Goal: Task Accomplishment & Management: Manage account settings

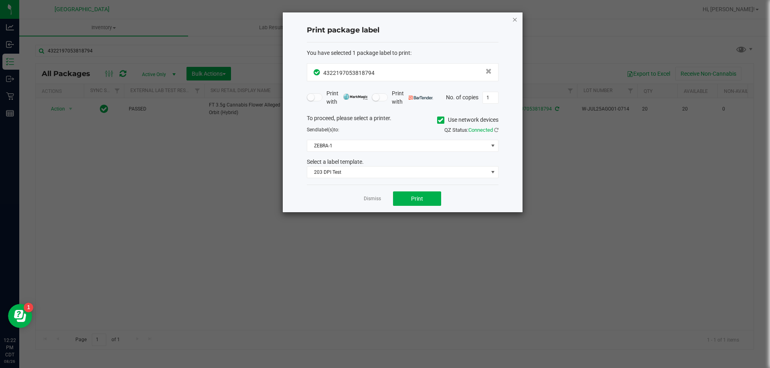
click at [516, 19] on icon "button" at bounding box center [515, 19] width 6 height 10
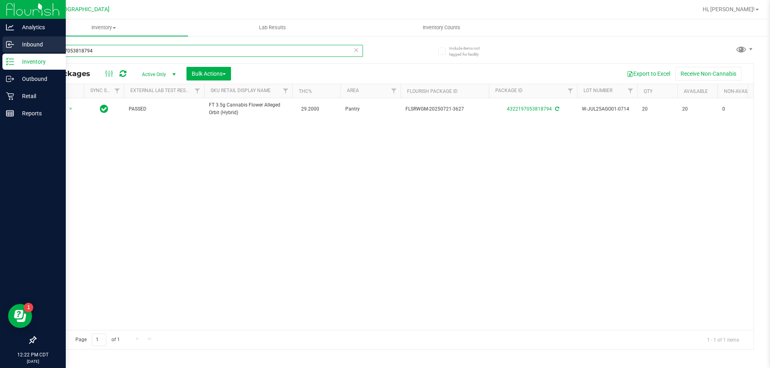
drag, startPoint x: 105, startPoint y: 48, endPoint x: 0, endPoint y: 49, distance: 104.6
click at [0, 49] on div "Analytics Inbound Inventory Outbound Retail Reports 12:22 PM CDT 08/26/2025 08/…" at bounding box center [385, 184] width 770 height 368
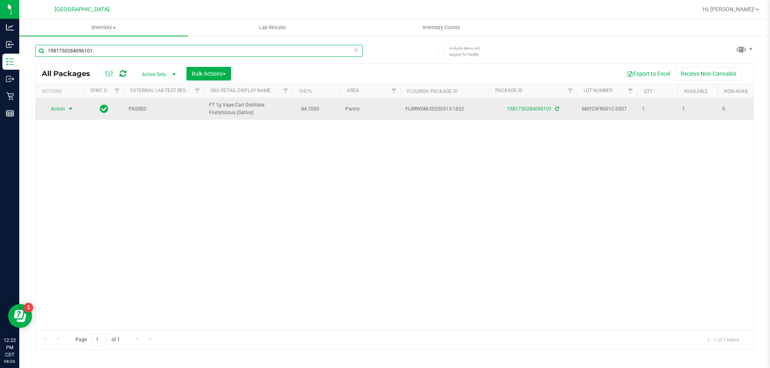
type input "1981750284096101"
click at [56, 109] on span "Action" at bounding box center [55, 108] width 22 height 11
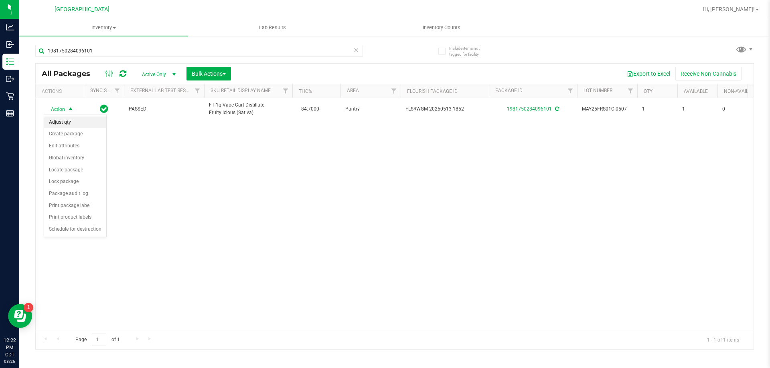
click at [59, 119] on li "Adjust qty" at bounding box center [75, 123] width 62 height 12
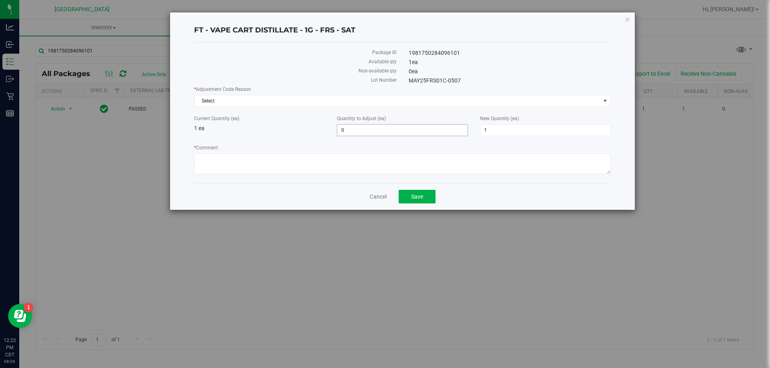
click at [380, 135] on span "0 0" at bounding box center [402, 130] width 131 height 12
type input "-1"
type input "0"
click at [263, 103] on span "Select" at bounding box center [397, 100] width 406 height 11
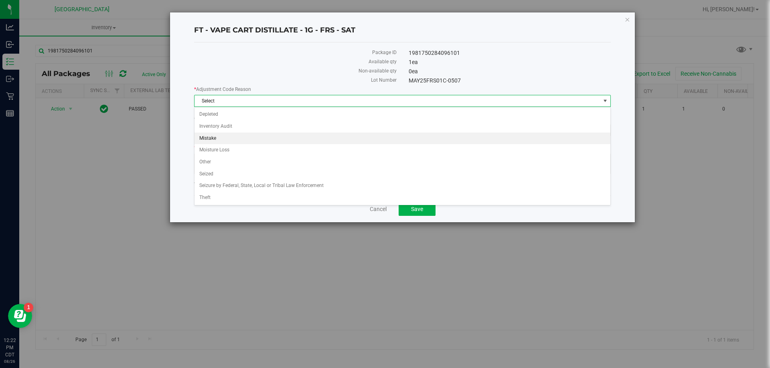
click at [208, 137] on li "Mistake" at bounding box center [402, 139] width 416 height 12
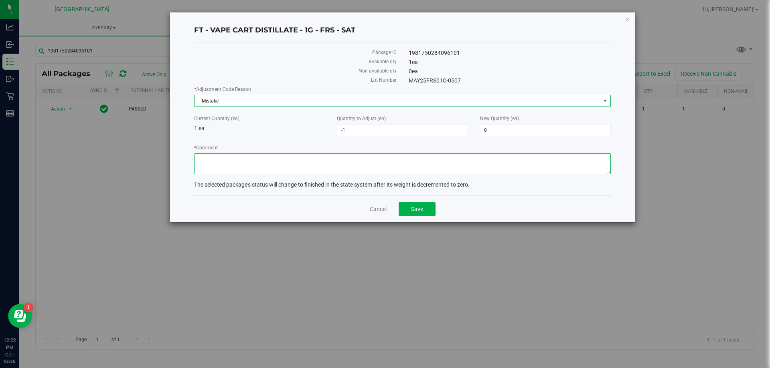
click at [218, 157] on textarea "* Comment" at bounding box center [402, 164] width 417 height 21
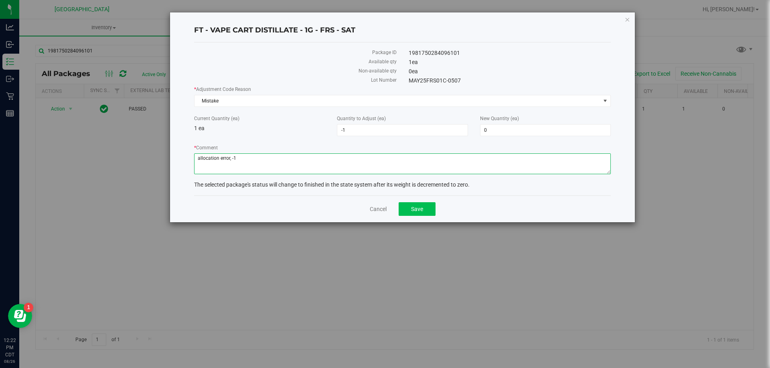
type textarea "allocation error, -1"
click at [432, 208] on button "Save" at bounding box center [416, 209] width 37 height 14
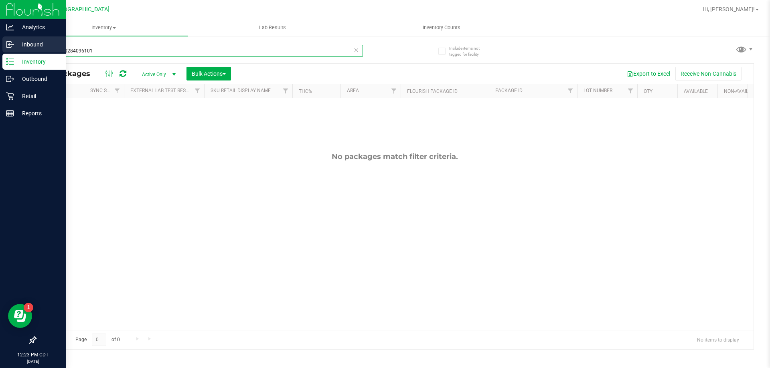
drag, startPoint x: 108, startPoint y: 52, endPoint x: 0, endPoint y: 50, distance: 107.9
click at [0, 50] on div "Analytics Inbound Inventory Outbound Retail Reports 12:23 PM CDT 08/26/2025 08/…" at bounding box center [385, 184] width 770 height 368
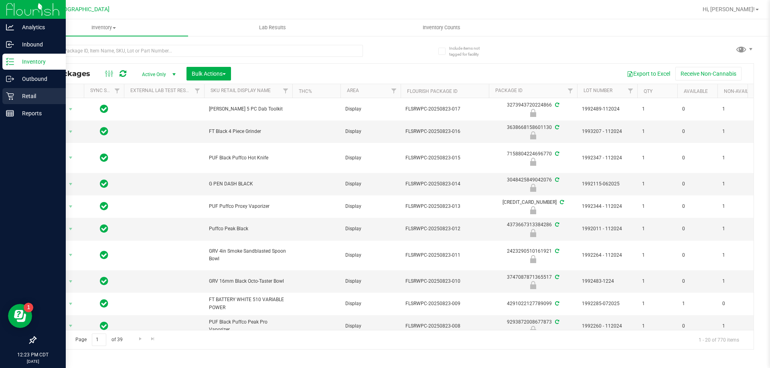
click at [13, 95] on icon at bounding box center [10, 97] width 8 height 8
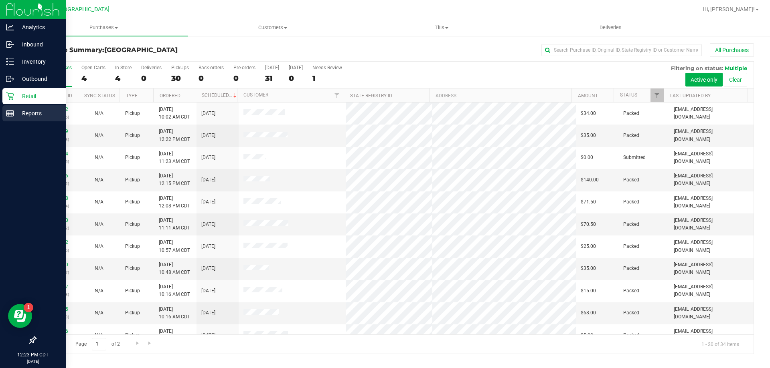
click at [32, 119] on div "Reports" at bounding box center [33, 113] width 63 height 16
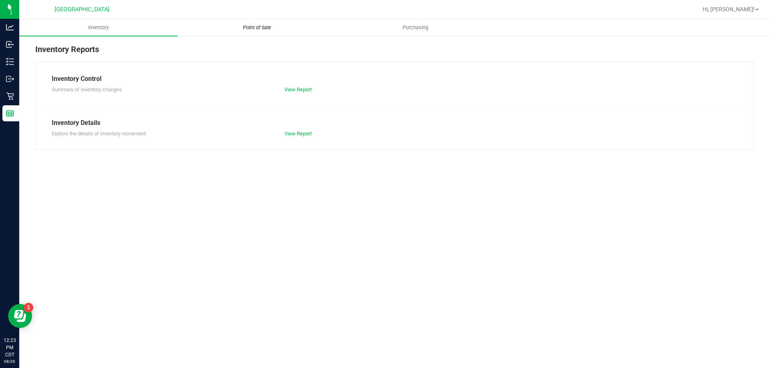
click at [241, 25] on span "Point of Sale" at bounding box center [257, 27] width 50 height 7
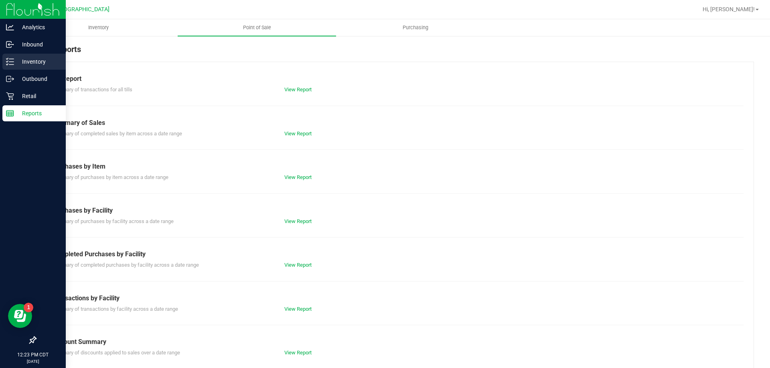
click at [31, 64] on p "Inventory" at bounding box center [38, 62] width 48 height 10
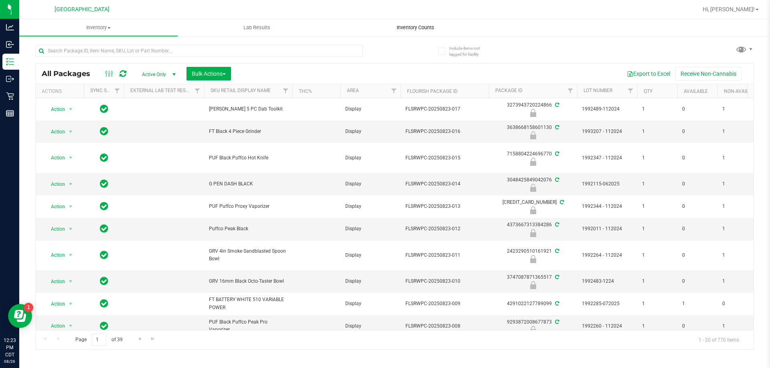
click at [413, 24] on span "Inventory Counts" at bounding box center [415, 27] width 59 height 7
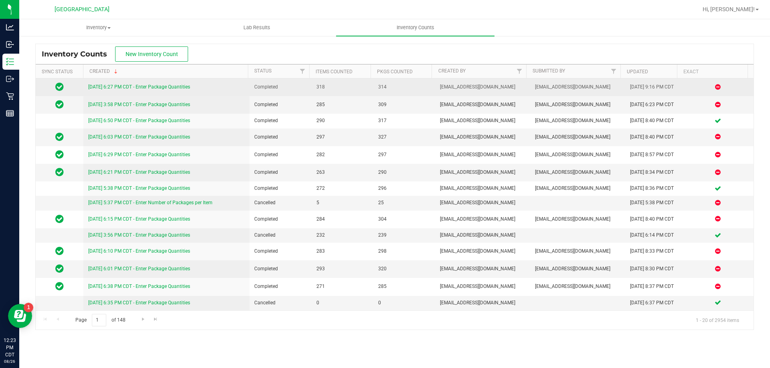
click at [149, 86] on link "8/25/25 6:27 PM CDT - Enter Package Quantities" at bounding box center [139, 87] width 102 height 6
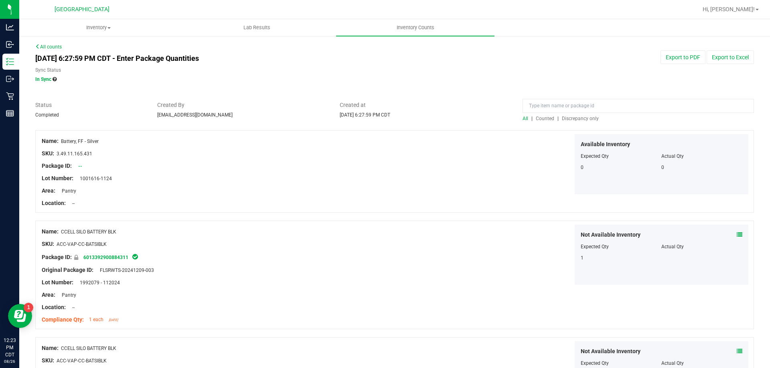
click at [564, 120] on span "Discrepancy only" at bounding box center [580, 119] width 37 height 6
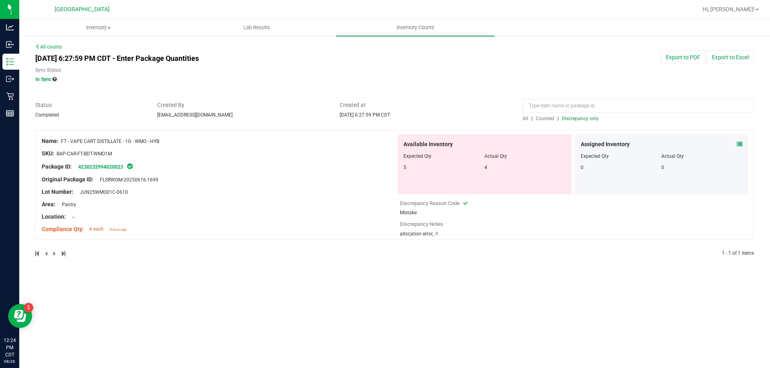
click at [51, 46] on link "All counts" at bounding box center [48, 47] width 26 height 6
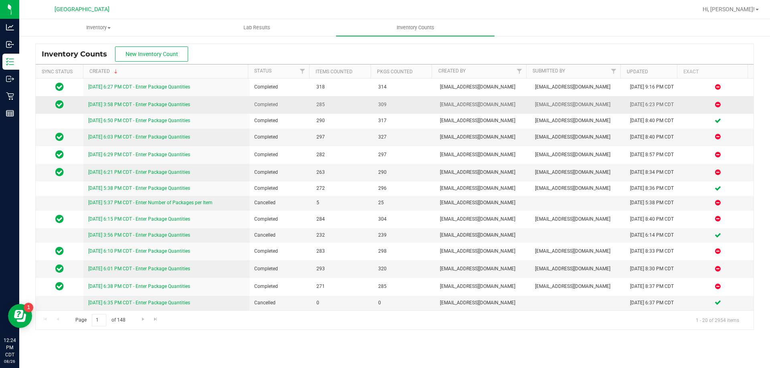
click at [170, 105] on link "8/24/25 3:58 PM CDT - Enter Package Quantities" at bounding box center [139, 105] width 102 height 6
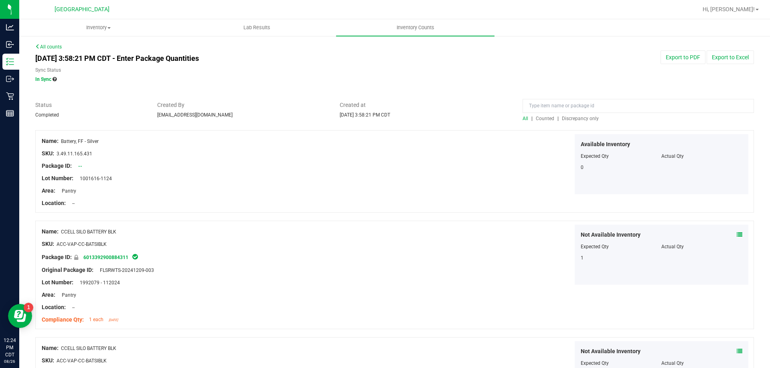
click at [572, 119] on span "Discrepancy only" at bounding box center [580, 119] width 37 height 6
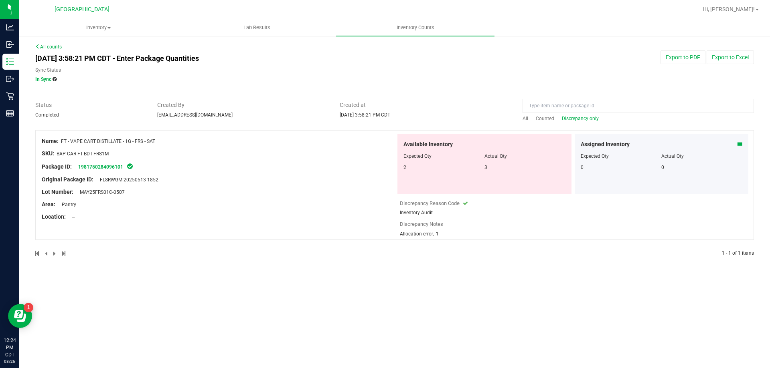
click at [55, 44] on link "All counts" at bounding box center [48, 47] width 26 height 6
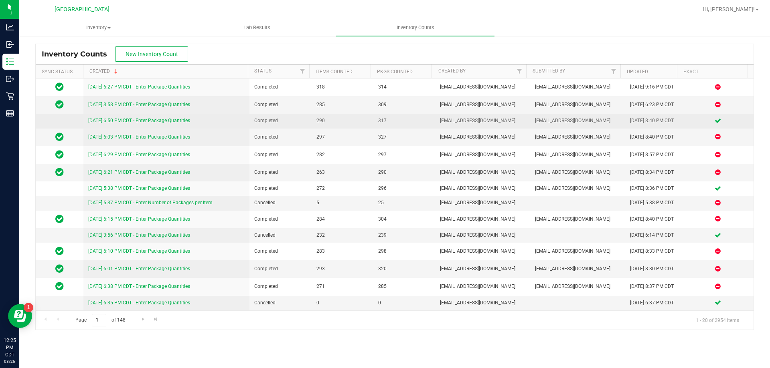
click at [175, 119] on link "8/23/25 6:50 PM CDT - Enter Package Quantities" at bounding box center [139, 121] width 102 height 6
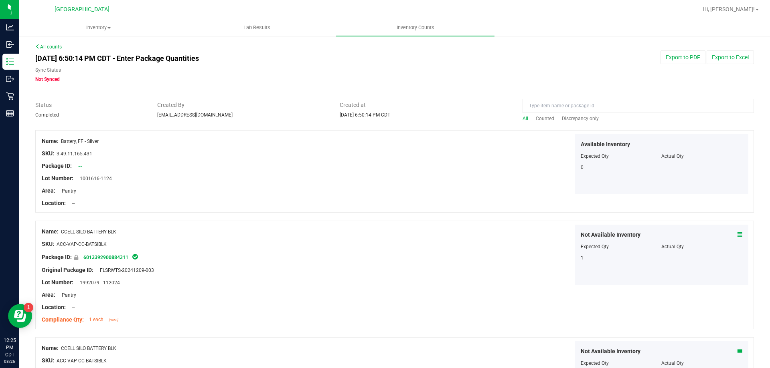
click at [580, 120] on span "Discrepancy only" at bounding box center [580, 119] width 37 height 6
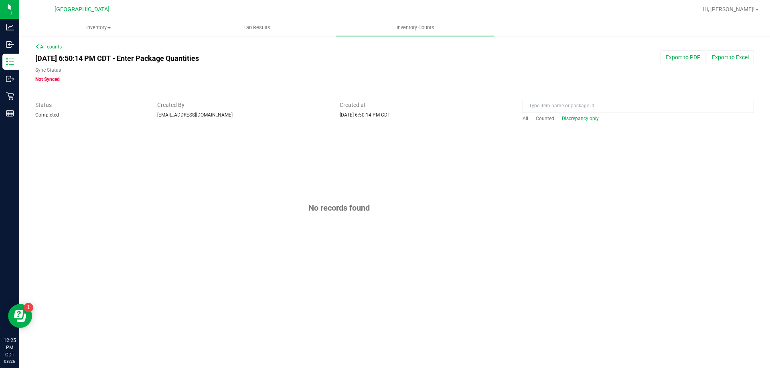
click at [53, 47] on link "All counts" at bounding box center [48, 47] width 26 height 6
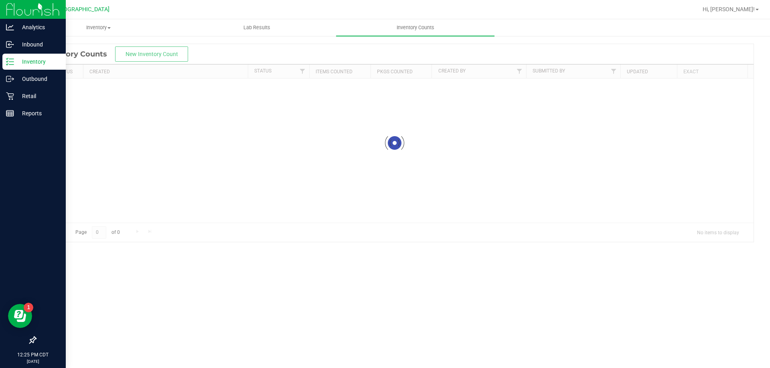
click at [26, 60] on p "Inventory" at bounding box center [38, 62] width 48 height 10
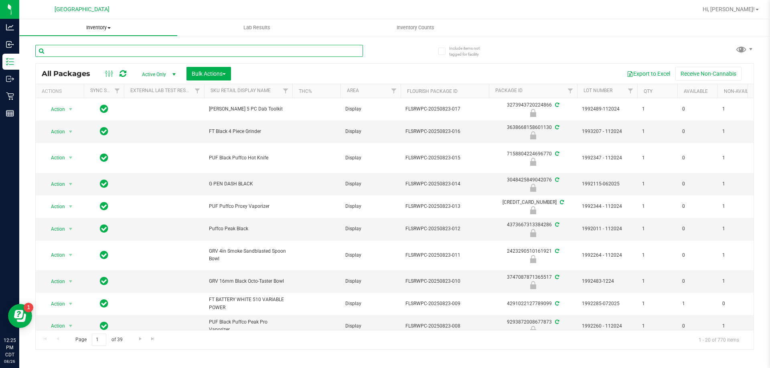
click at [137, 53] on input "text" at bounding box center [199, 51] width 328 height 12
type input "wmo"
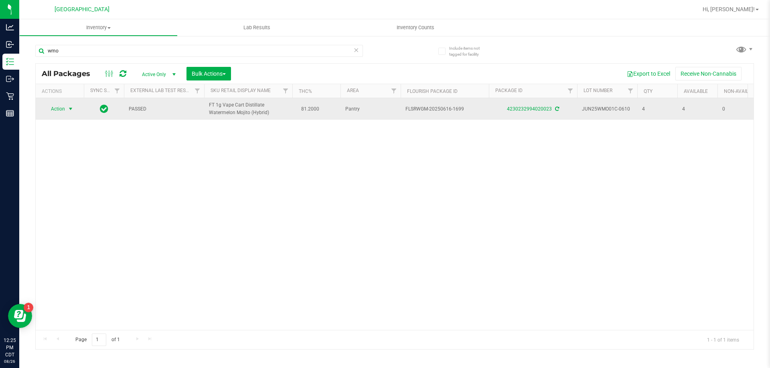
click at [57, 110] on span "Action" at bounding box center [55, 108] width 22 height 11
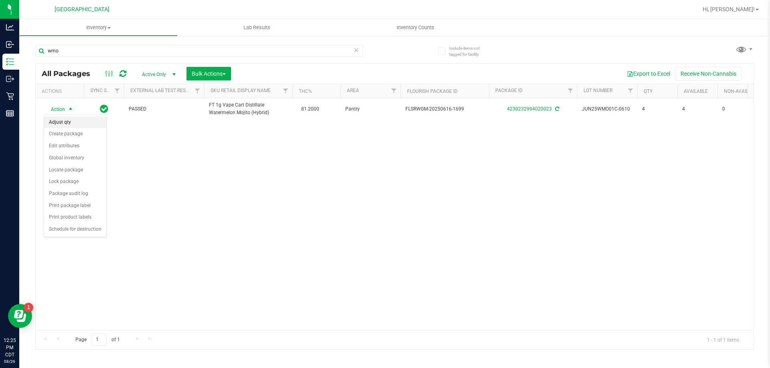
click at [56, 125] on li "Adjust qty" at bounding box center [75, 123] width 62 height 12
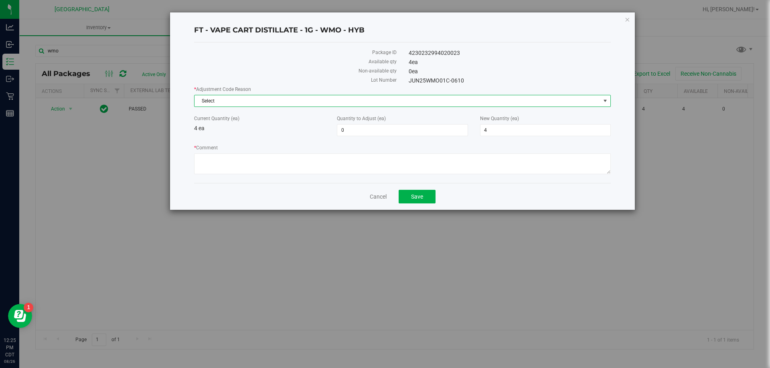
click at [237, 102] on span "Select" at bounding box center [397, 100] width 406 height 11
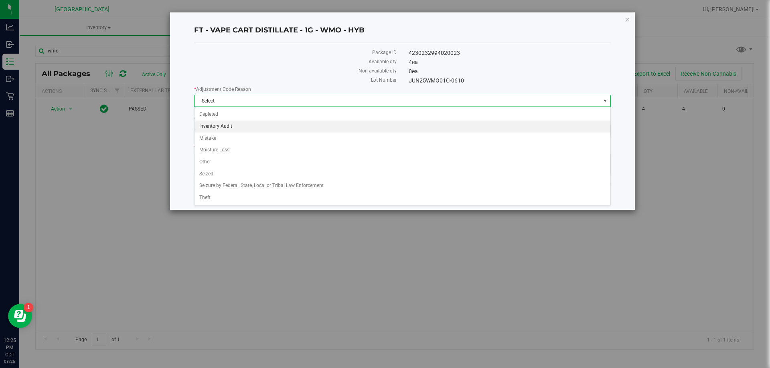
click at [219, 127] on li "Inventory Audit" at bounding box center [402, 127] width 416 height 12
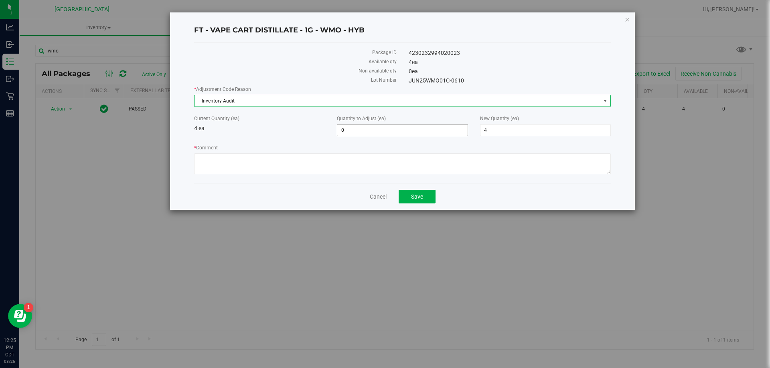
click at [376, 131] on span "0 0" at bounding box center [402, 130] width 131 height 12
type input "1"
type input "5"
click at [303, 164] on textarea "* Comment" at bounding box center [402, 164] width 417 height 21
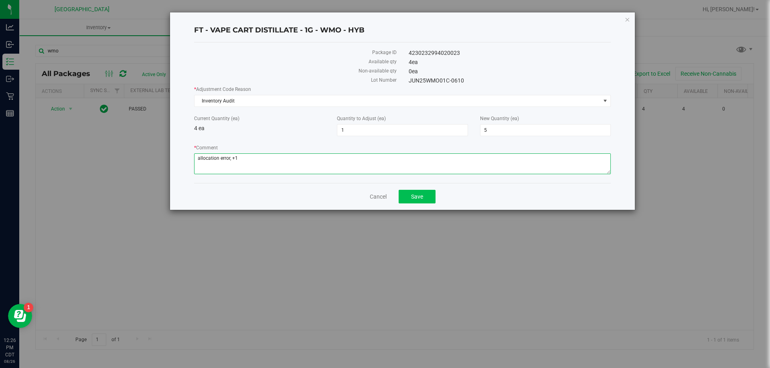
type textarea "allocation error, +1"
click at [427, 201] on button "Save" at bounding box center [416, 197] width 37 height 14
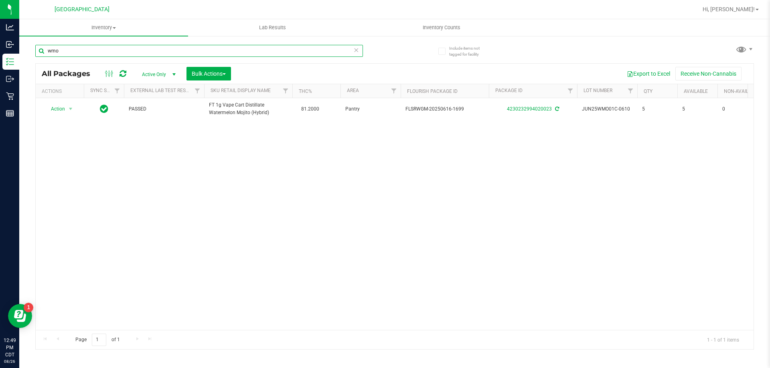
click at [75, 46] on input "wmo" at bounding box center [199, 51] width 328 height 12
type input "w"
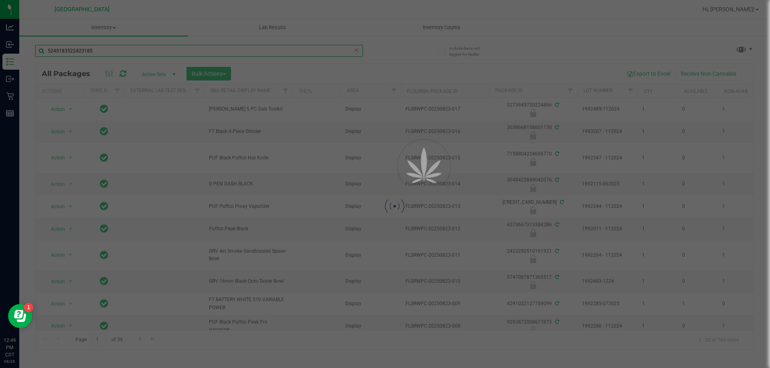
type input "5245183522423185"
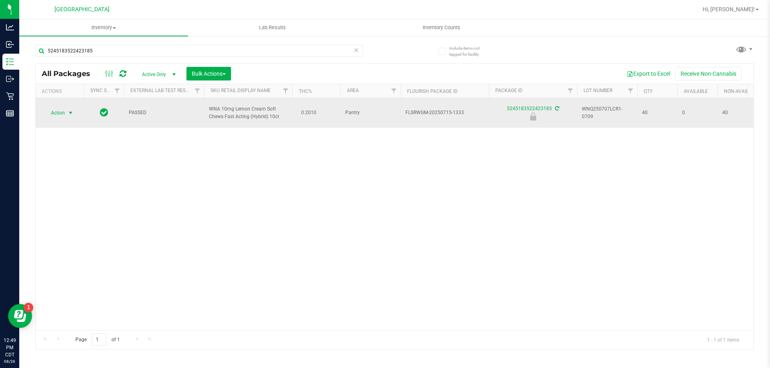
click at [60, 113] on span "Action" at bounding box center [55, 112] width 22 height 11
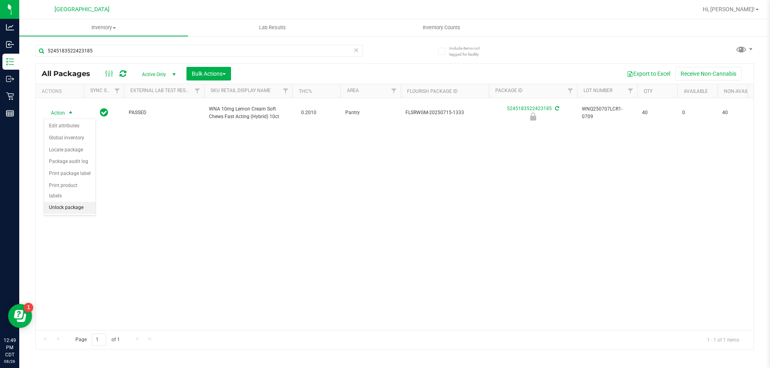
click at [78, 202] on li "Unlock package" at bounding box center [69, 208] width 51 height 12
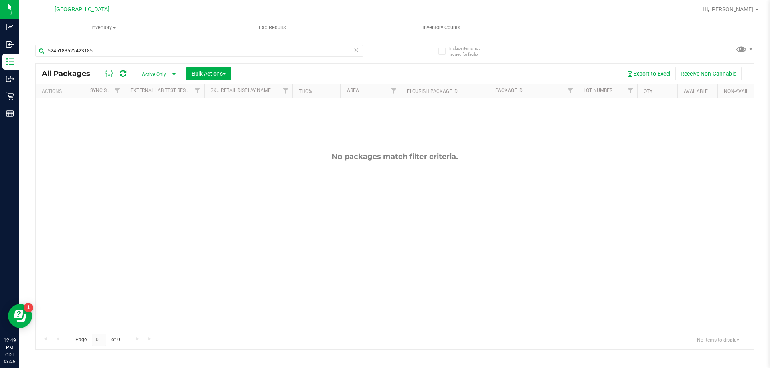
click at [168, 72] on span "Active Only" at bounding box center [157, 74] width 44 height 11
click at [154, 124] on li "All" at bounding box center [156, 123] width 43 height 12
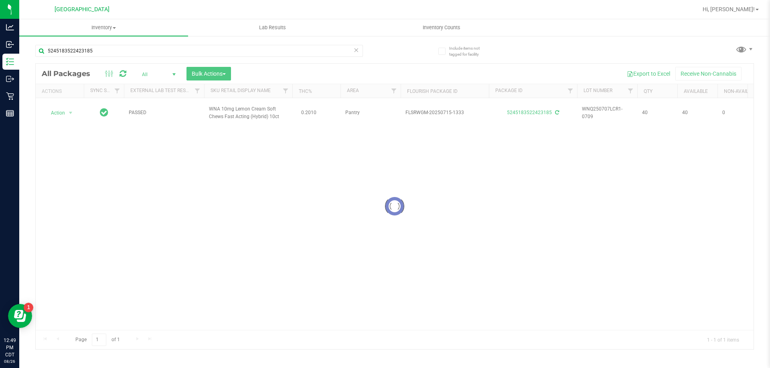
click at [55, 116] on div at bounding box center [395, 207] width 718 height 286
click at [60, 111] on div at bounding box center [395, 207] width 718 height 286
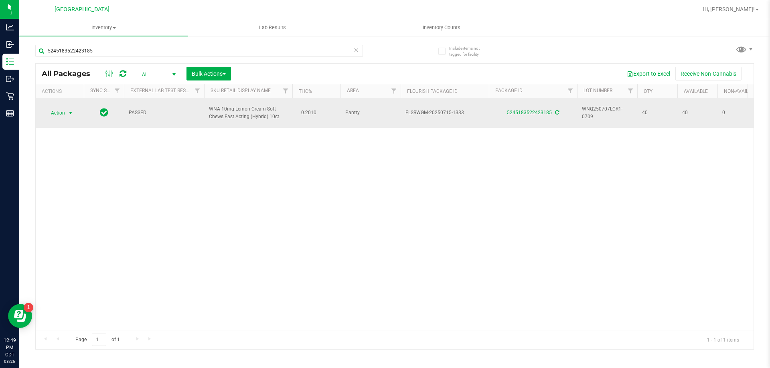
click at [60, 113] on span "Action" at bounding box center [55, 112] width 22 height 11
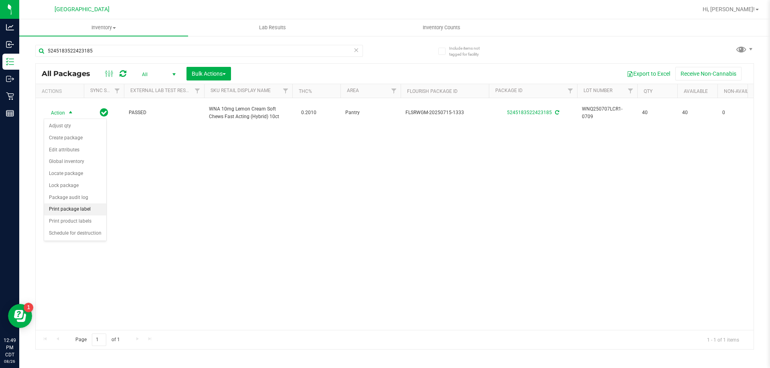
click at [78, 208] on li "Print package label" at bounding box center [75, 210] width 62 height 12
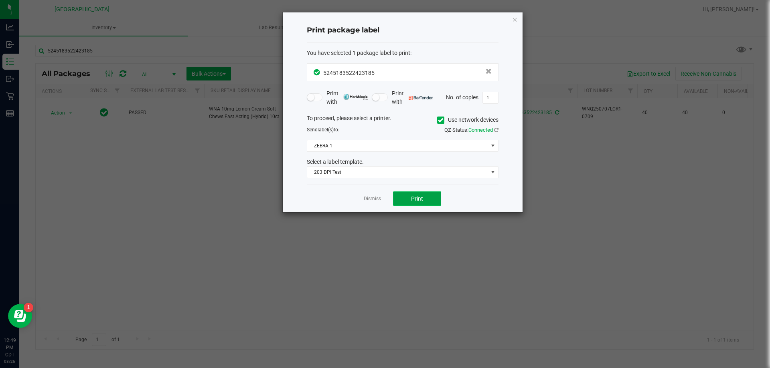
click at [411, 198] on button "Print" at bounding box center [417, 199] width 48 height 14
click at [515, 21] on icon "button" at bounding box center [515, 19] width 6 height 10
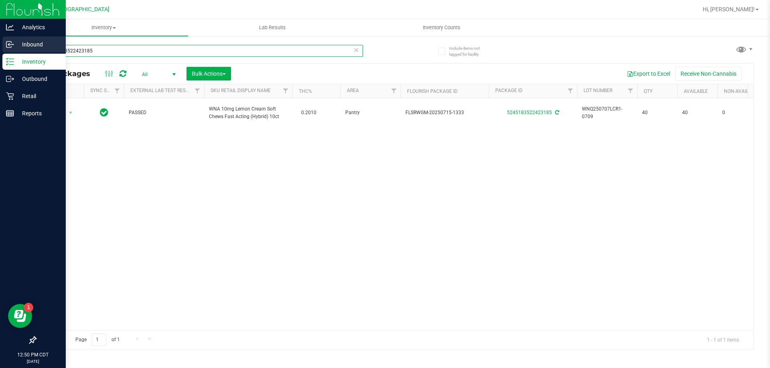
drag, startPoint x: 101, startPoint y: 51, endPoint x: 14, endPoint y: 49, distance: 87.0
click at [14, 49] on div "Analytics Inbound Inventory Outbound Retail Reports 12:50 PM CDT 08/26/2025 08/…" at bounding box center [385, 184] width 770 height 368
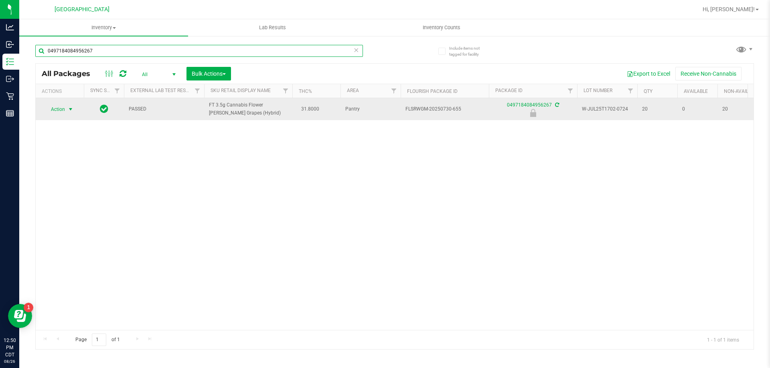
type input "0497184084956267"
click at [58, 110] on span "Action" at bounding box center [55, 109] width 22 height 11
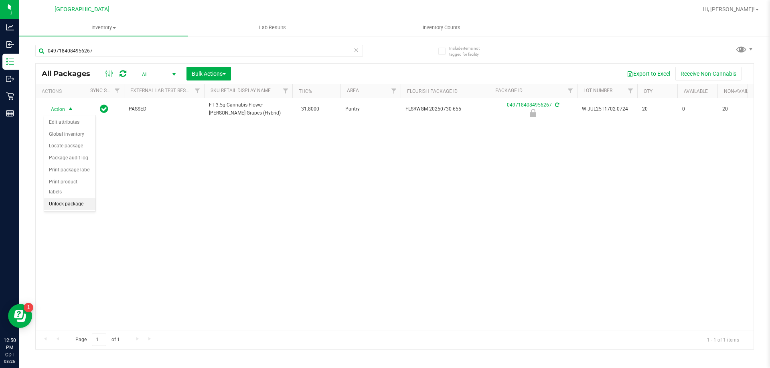
click at [63, 198] on li "Unlock package" at bounding box center [69, 204] width 51 height 12
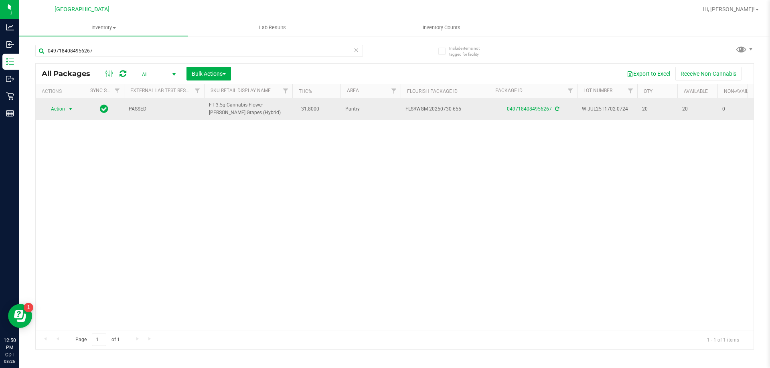
click at [56, 109] on span "Action" at bounding box center [55, 108] width 22 height 11
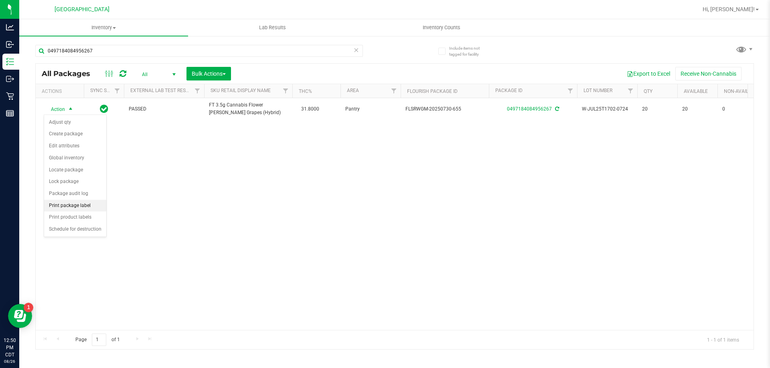
click at [74, 204] on li "Print package label" at bounding box center [75, 206] width 62 height 12
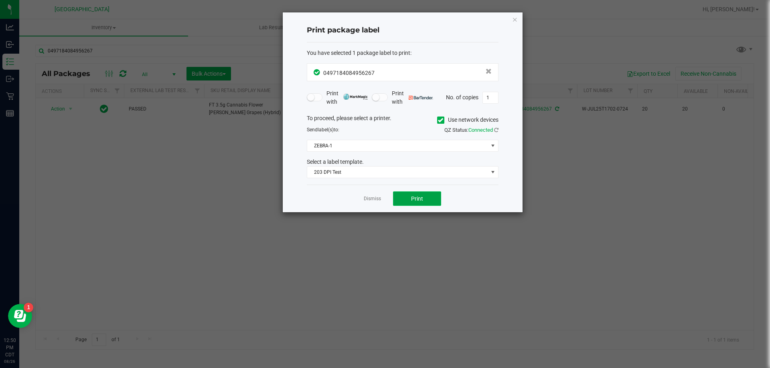
click at [421, 202] on button "Print" at bounding box center [417, 199] width 48 height 14
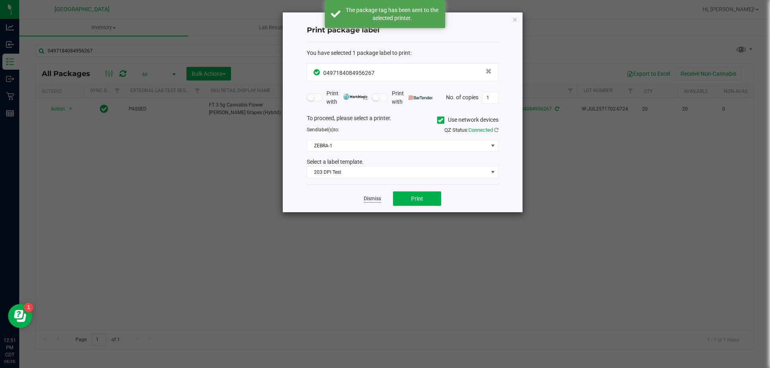
click at [370, 200] on link "Dismiss" at bounding box center [372, 199] width 17 height 7
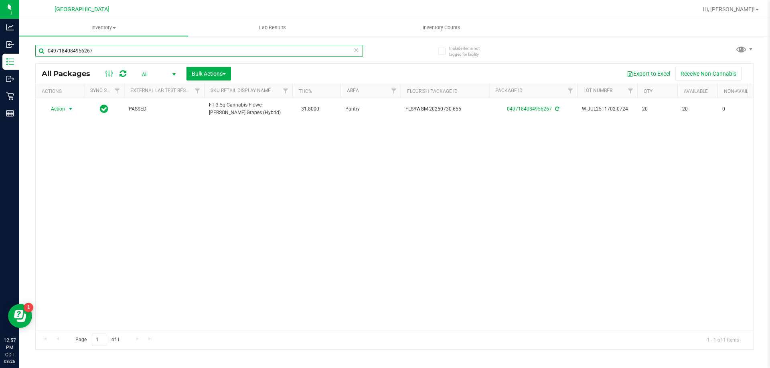
click at [99, 53] on input "0497184084956267" at bounding box center [199, 51] width 328 height 12
type input "0"
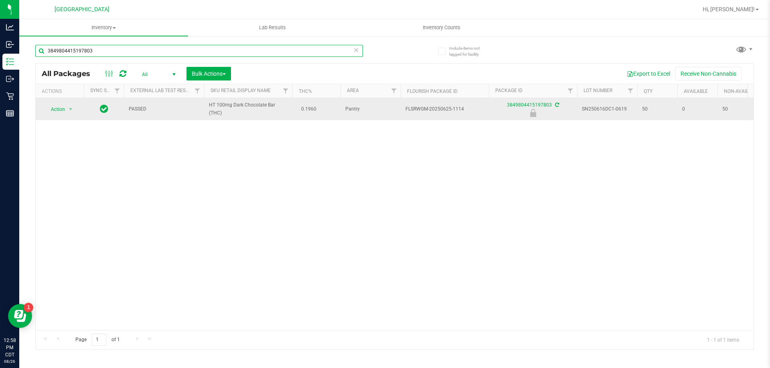
type input "3849804415197803"
click at [61, 111] on span "Action" at bounding box center [55, 109] width 22 height 11
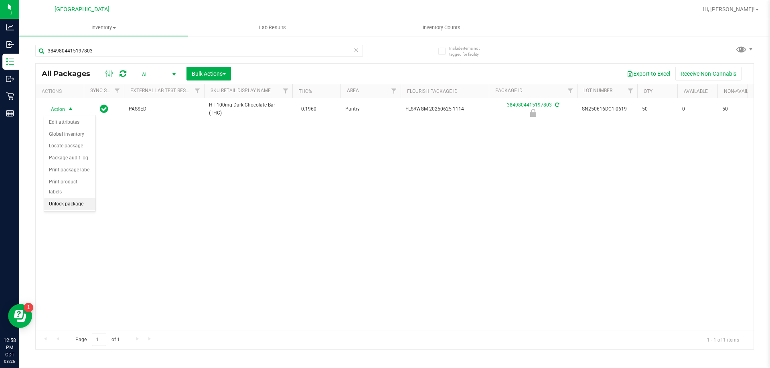
click at [63, 198] on li "Unlock package" at bounding box center [69, 204] width 51 height 12
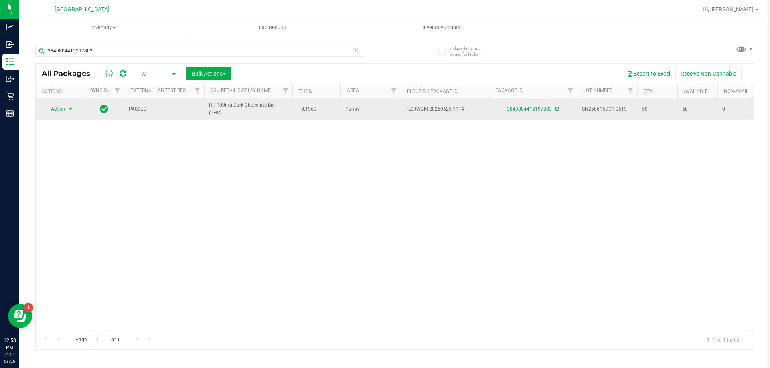
click at [66, 108] on span "select" at bounding box center [71, 108] width 10 height 11
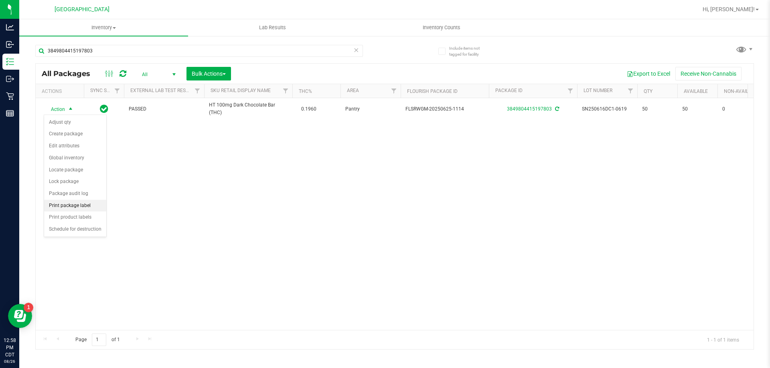
click at [76, 209] on li "Print package label" at bounding box center [75, 206] width 62 height 12
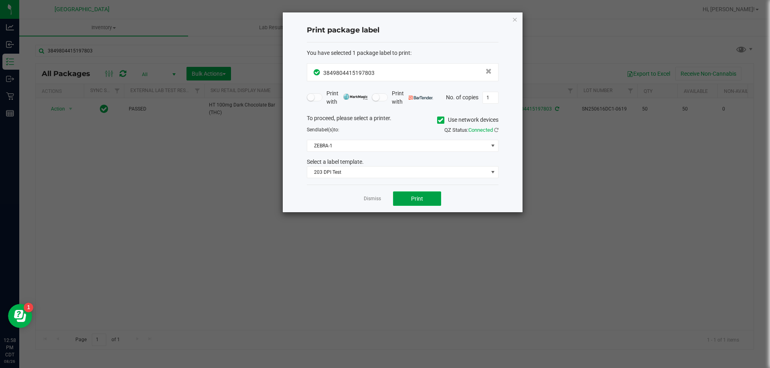
click at [427, 197] on button "Print" at bounding box center [417, 199] width 48 height 14
click at [370, 202] on link "Dismiss" at bounding box center [372, 199] width 17 height 7
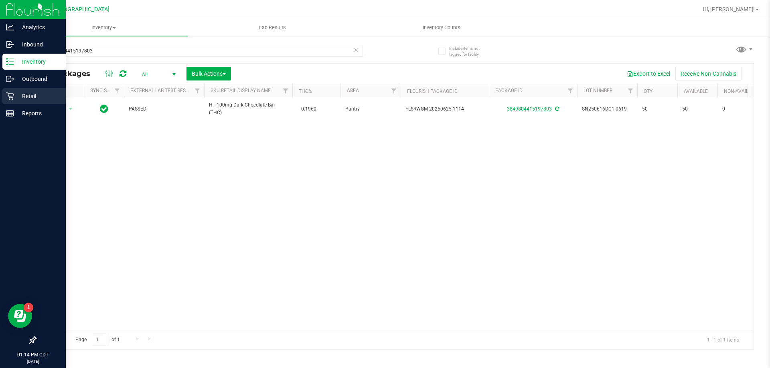
click at [30, 98] on p "Retail" at bounding box center [38, 96] width 48 height 10
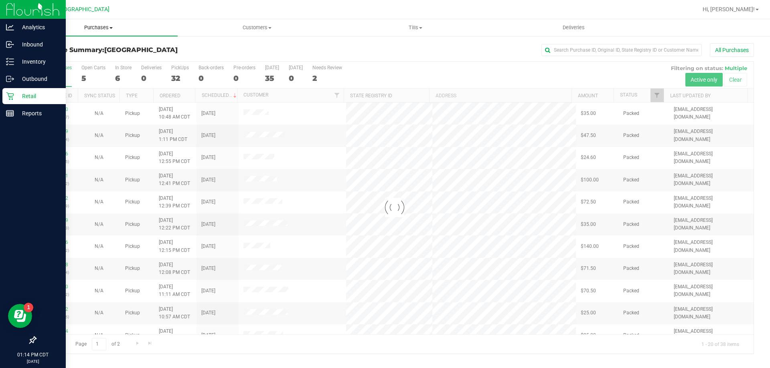
click at [98, 25] on span "Purchases" at bounding box center [98, 27] width 158 height 7
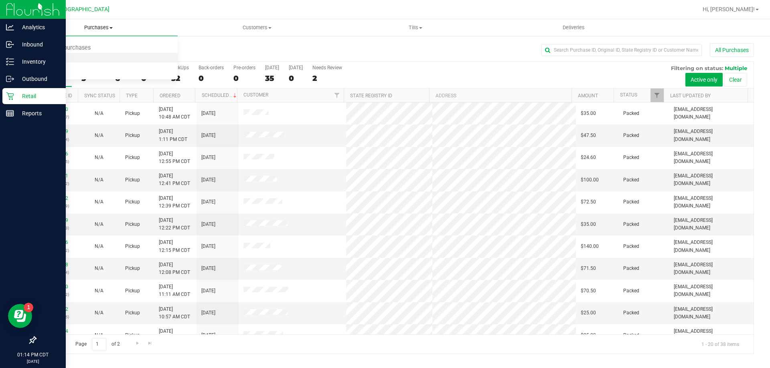
click at [83, 58] on li "Fulfillment" at bounding box center [98, 58] width 158 height 10
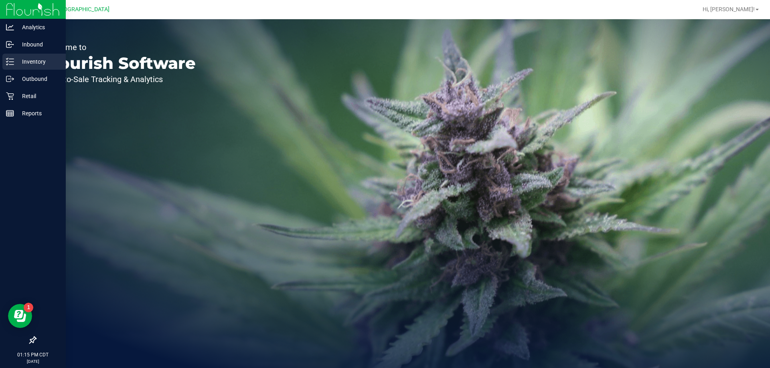
click at [24, 62] on p "Inventory" at bounding box center [38, 62] width 48 height 10
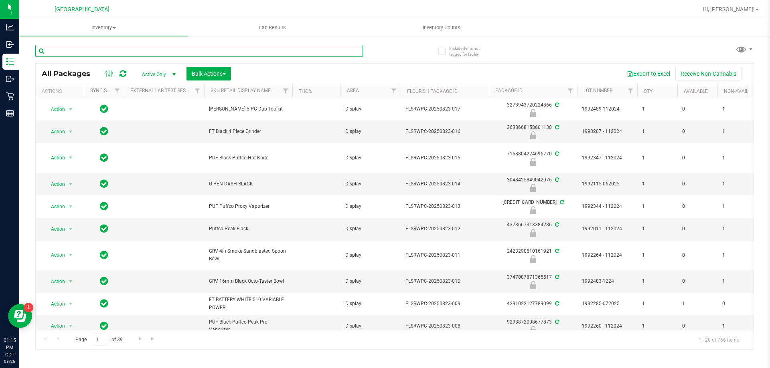
click at [309, 51] on input "text" at bounding box center [199, 51] width 328 height 12
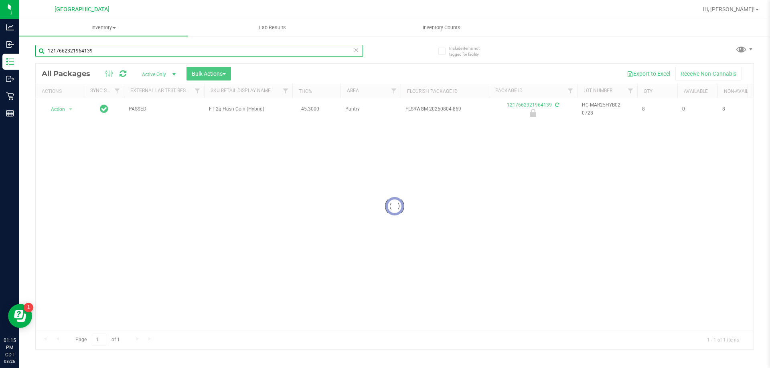
type input "1217662321964139"
click at [57, 108] on div at bounding box center [395, 207] width 718 height 286
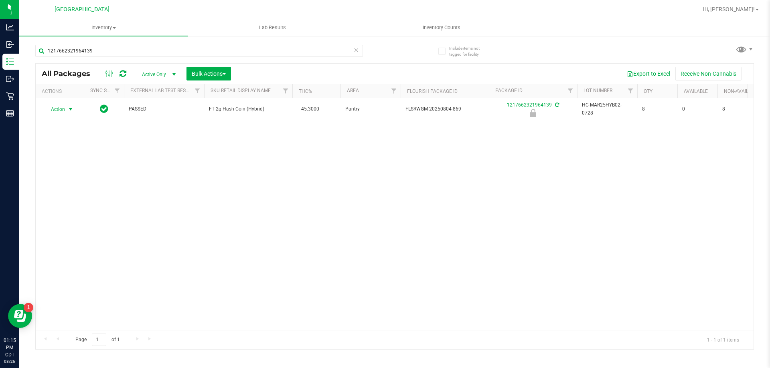
click at [58, 110] on span "Action" at bounding box center [55, 109] width 22 height 11
click at [71, 198] on li "Unlock package" at bounding box center [69, 204] width 51 height 12
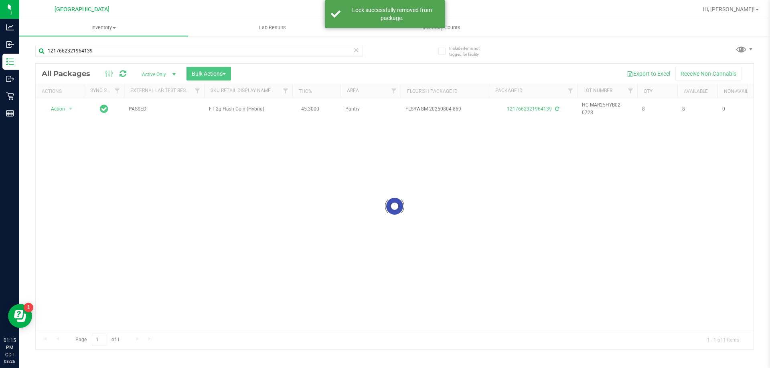
click at [68, 107] on div at bounding box center [395, 207] width 718 height 286
click at [68, 107] on span "select" at bounding box center [70, 109] width 6 height 6
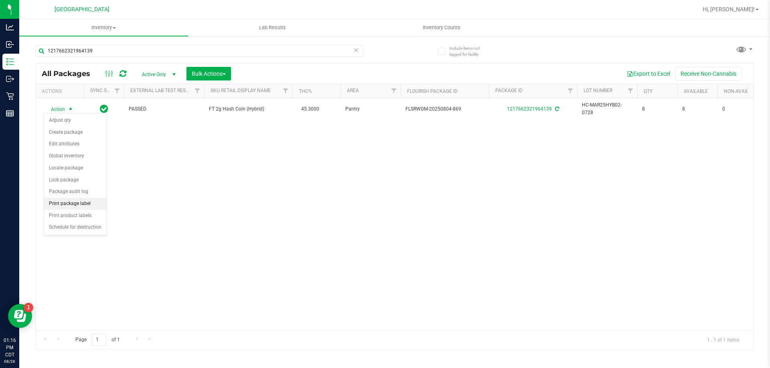
click at [97, 205] on li "Print package label" at bounding box center [75, 204] width 62 height 12
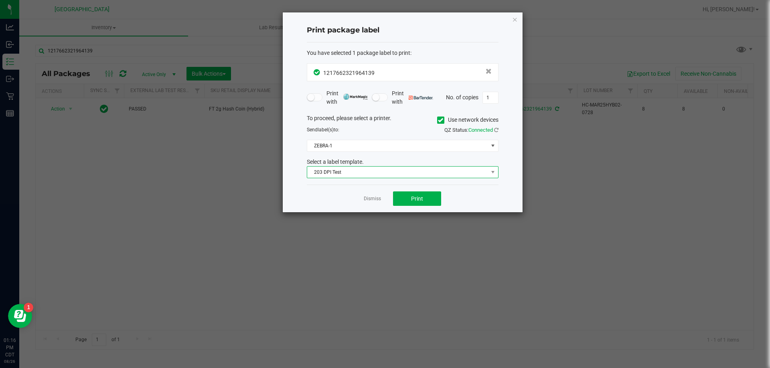
click at [388, 173] on span "203 DPI Test" at bounding box center [397, 172] width 181 height 11
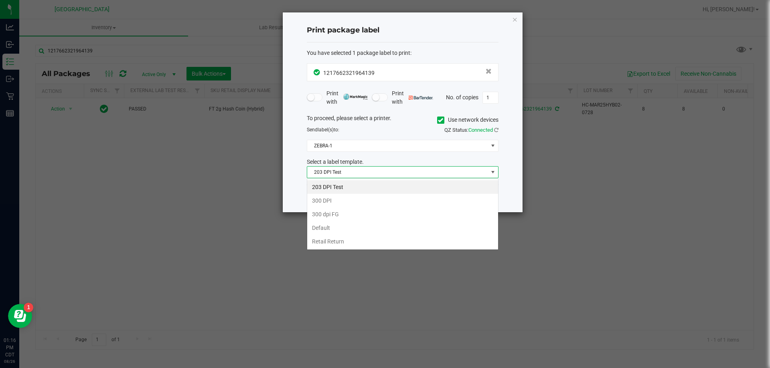
scroll to position [12, 192]
click at [388, 173] on span "203 DPI Test" at bounding box center [397, 172] width 181 height 11
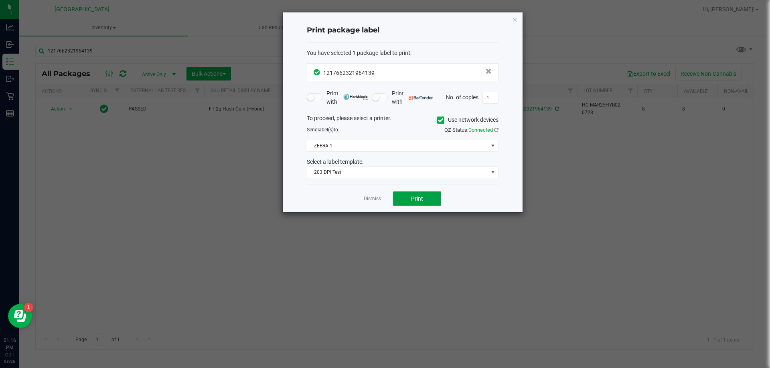
click at [413, 205] on button "Print" at bounding box center [417, 199] width 48 height 14
click at [378, 202] on link "Dismiss" at bounding box center [372, 199] width 17 height 7
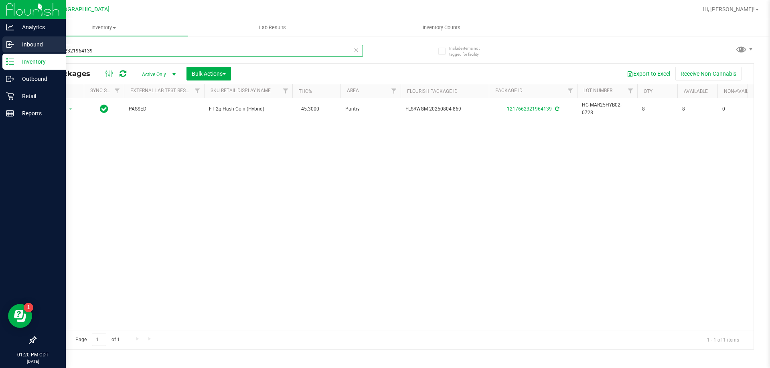
drag, startPoint x: 163, startPoint y: 53, endPoint x: 0, endPoint y: 53, distance: 163.2
click at [0, 53] on div "Analytics Inbound Inventory Outbound Retail Reports 01:20 PM CDT [DATE] 08/26 […" at bounding box center [385, 184] width 770 height 368
type input "ago"
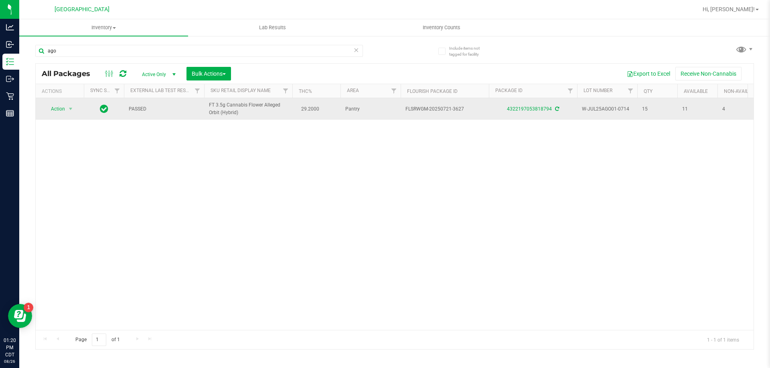
drag, startPoint x: 249, startPoint y: 113, endPoint x: 204, endPoint y: 106, distance: 45.9
click at [204, 106] on td "FT 3.5g Cannabis Flower Alleged Orbit (Hybrid)" at bounding box center [248, 109] width 88 height 22
copy span "FT 3.5g Cannabis Flower Alleged Orbit (Hybrid)"
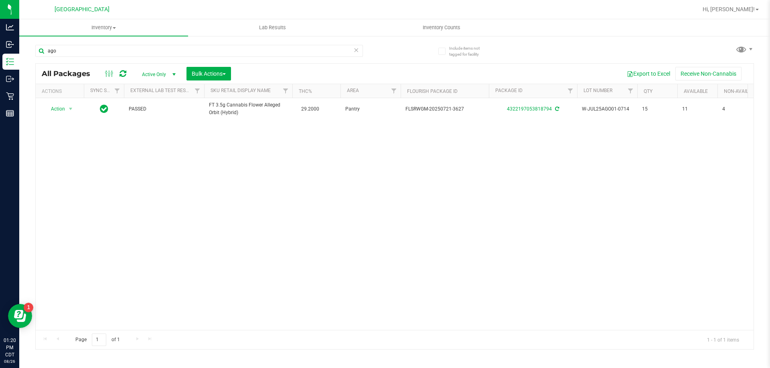
click at [354, 51] on icon at bounding box center [356, 50] width 6 height 10
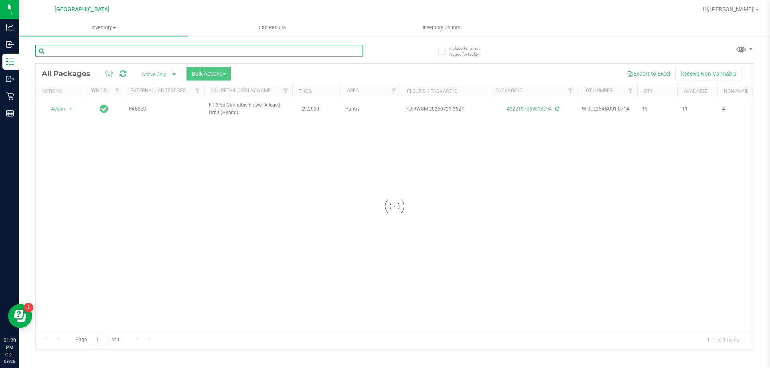
click at [336, 50] on input "text" at bounding box center [199, 51] width 328 height 12
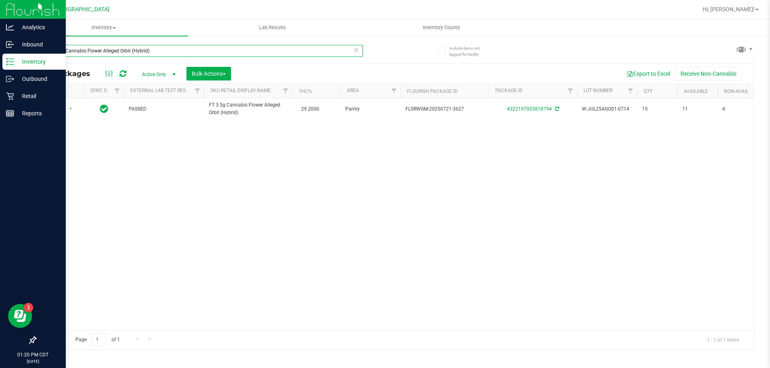
drag, startPoint x: 268, startPoint y: 47, endPoint x: 0, endPoint y: 16, distance: 270.0
click at [0, 16] on div "Analytics Inbound Inventory Outbound Retail Reports 01:20 PM CDT [DATE] 08/26 […" at bounding box center [385, 184] width 770 height 368
type input "hash coin"
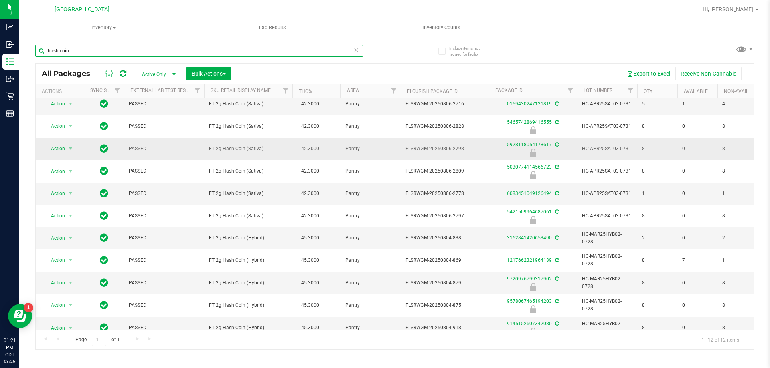
scroll to position [12, 0]
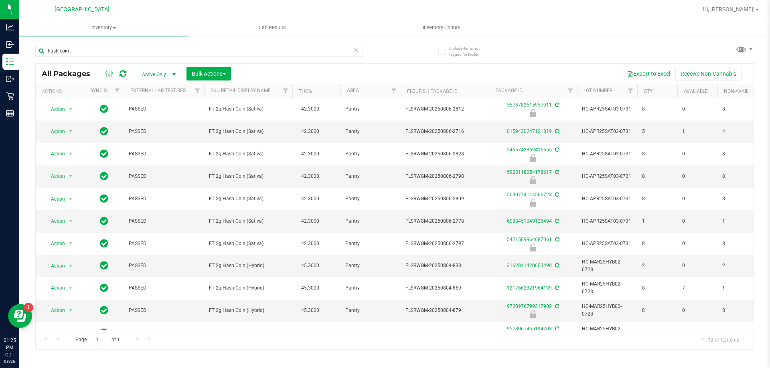
click at [357, 51] on icon at bounding box center [356, 50] width 6 height 10
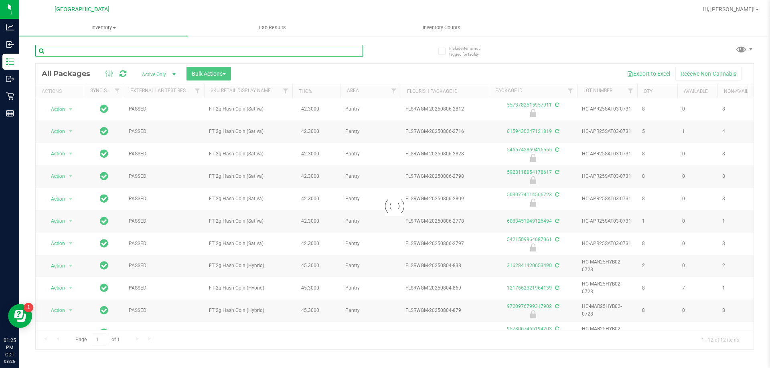
click at [352, 51] on input "text" at bounding box center [199, 51] width 328 height 12
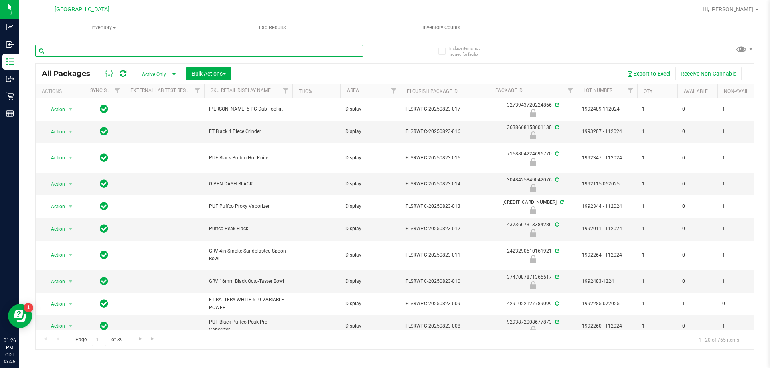
click at [197, 47] on input "text" at bounding box center [199, 51] width 328 height 12
paste input "FEB25BZK01C-0217"
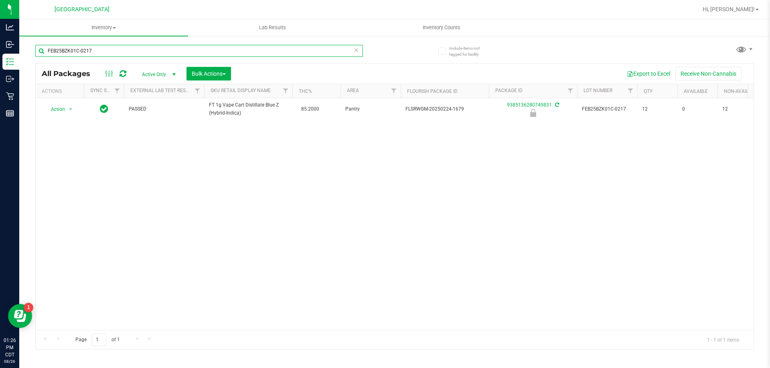
type input "FEB25BZK01C-0217"
click at [150, 210] on div "Action Action Edit attributes Global inventory Locate package Package audit log…" at bounding box center [395, 214] width 718 height 232
click at [355, 53] on icon at bounding box center [356, 50] width 6 height 10
click at [346, 52] on input "text" at bounding box center [199, 51] width 328 height 12
type input "FEB25JEL02-0227"
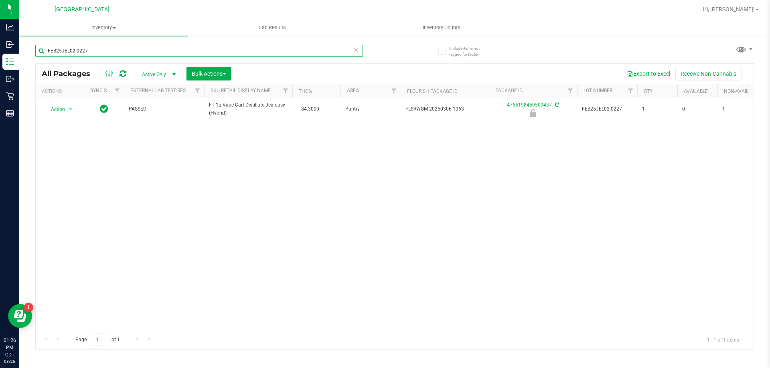
click at [201, 51] on input "FEB25JEL02-0227" at bounding box center [199, 51] width 328 height 12
drag, startPoint x: 202, startPoint y: 51, endPoint x: 356, endPoint y: 51, distance: 154.3
click at [356, 51] on icon at bounding box center [356, 50] width 6 height 10
click at [321, 45] on input "text" at bounding box center [199, 51] width 328 height 12
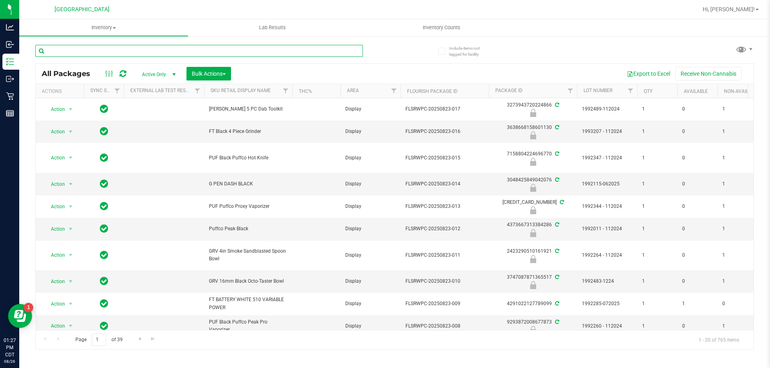
drag, startPoint x: 321, startPoint y: 44, endPoint x: 272, endPoint y: 51, distance: 49.3
click at [272, 51] on input "text" at bounding box center [199, 51] width 328 height 12
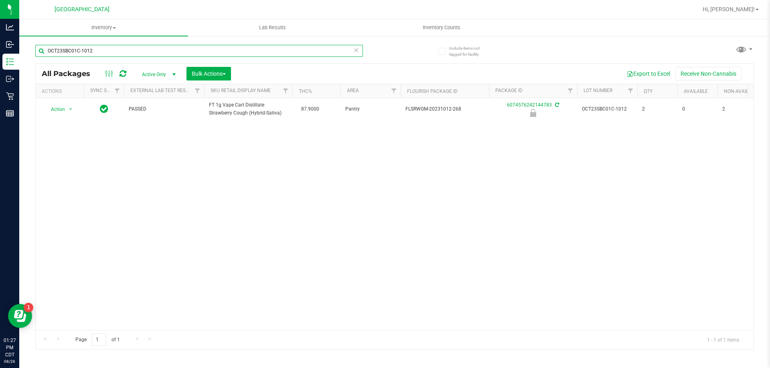
type input "OCT23SBC01C-1012"
click at [355, 49] on icon at bounding box center [356, 50] width 6 height 10
click at [338, 49] on input "text" at bounding box center [199, 51] width 328 height 12
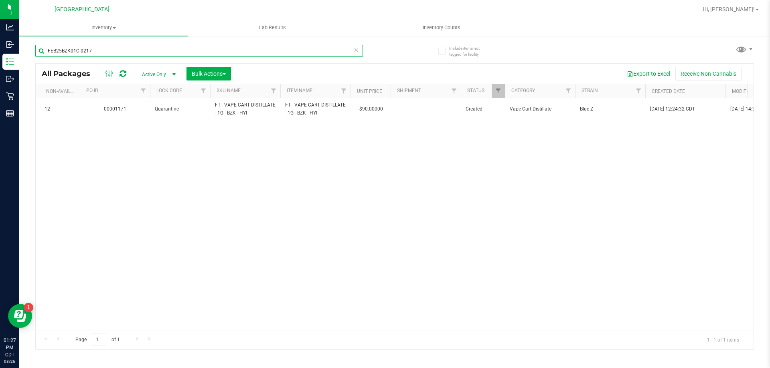
scroll to position [0, 794]
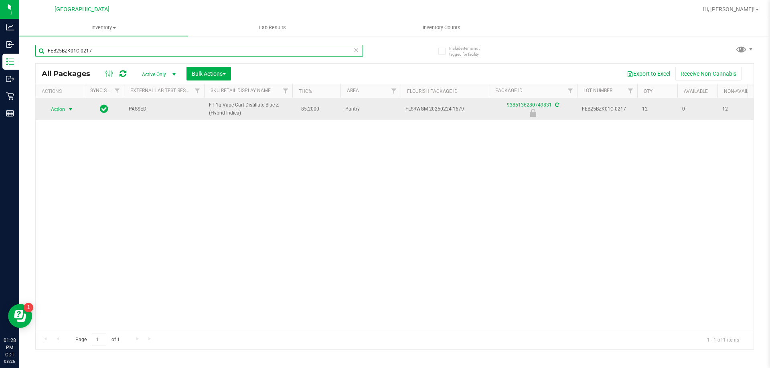
type input "FEB25BZK01C-0217"
click at [70, 109] on span "select" at bounding box center [70, 109] width 6 height 6
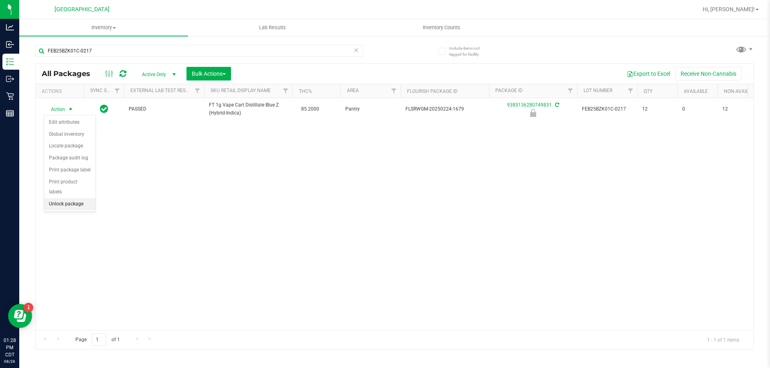
click at [70, 198] on li "Unlock package" at bounding box center [69, 204] width 51 height 12
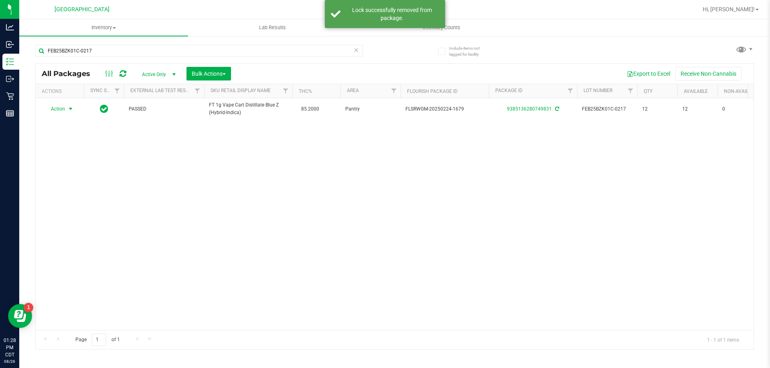
click at [64, 111] on span "Action" at bounding box center [55, 108] width 22 height 11
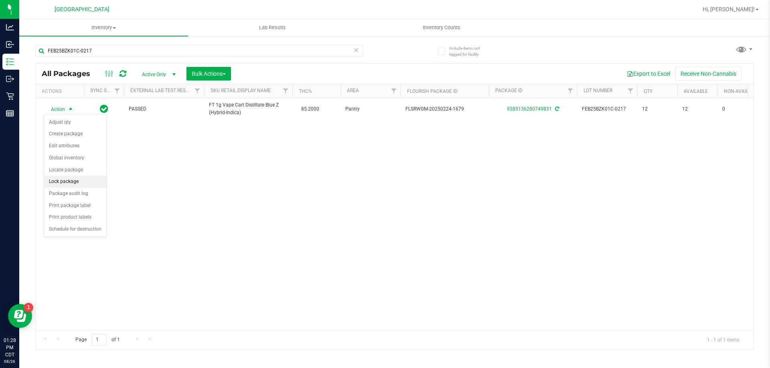
click at [75, 182] on li "Lock package" at bounding box center [75, 182] width 62 height 12
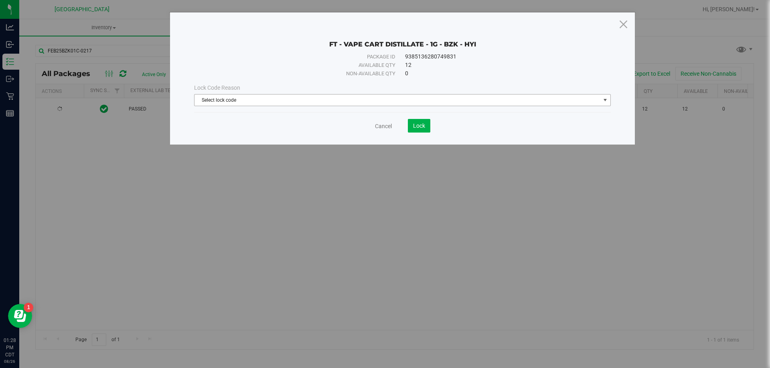
click at [375, 99] on span "Select lock code" at bounding box center [397, 100] width 406 height 11
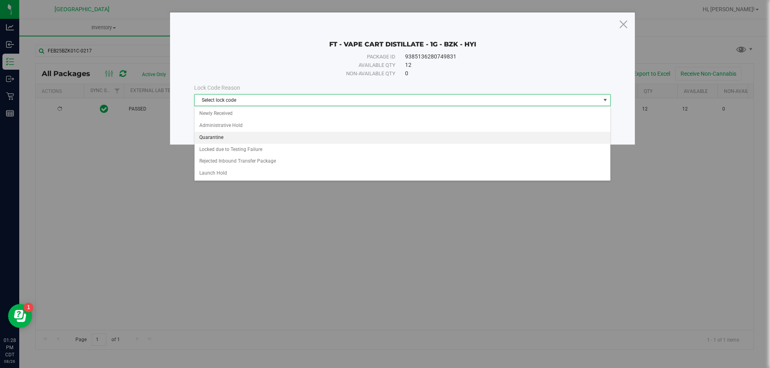
click at [317, 134] on li "Quarantine" at bounding box center [402, 138] width 416 height 12
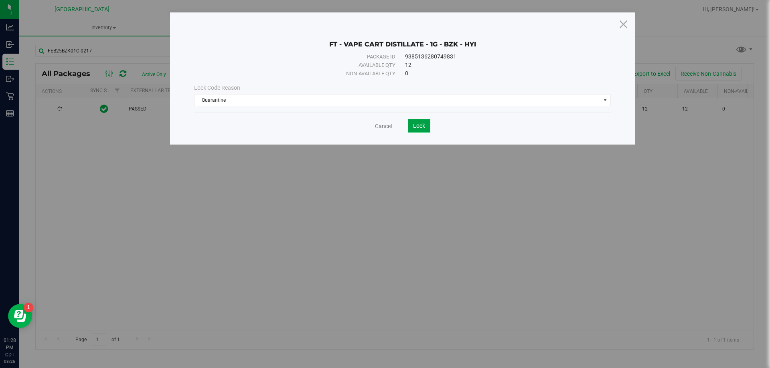
click at [413, 124] on span "Lock" at bounding box center [419, 126] width 12 height 6
